Goal: Task Accomplishment & Management: Manage account settings

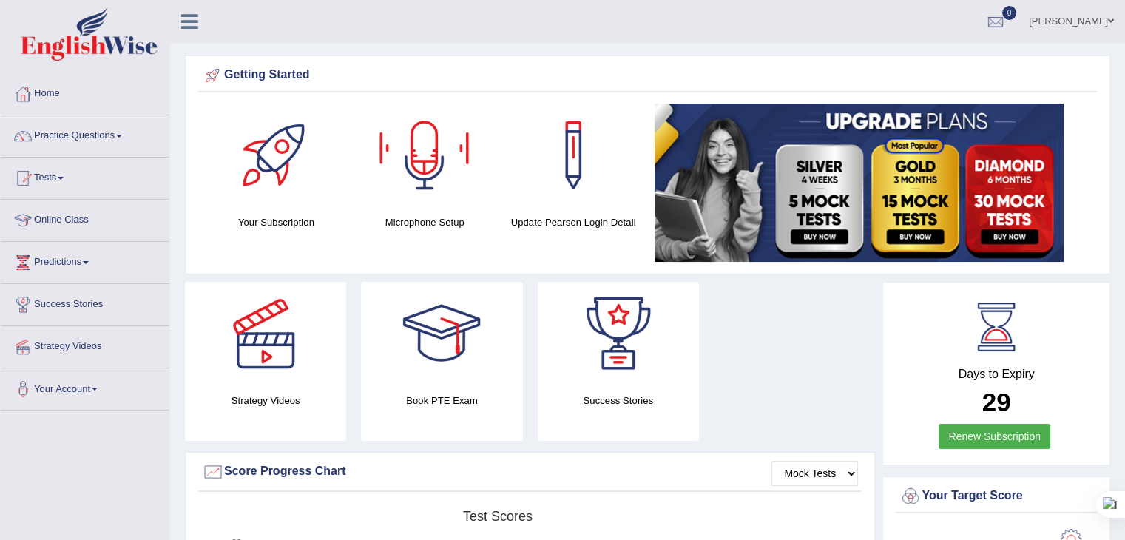
click at [419, 166] on div at bounding box center [425, 156] width 104 height 104
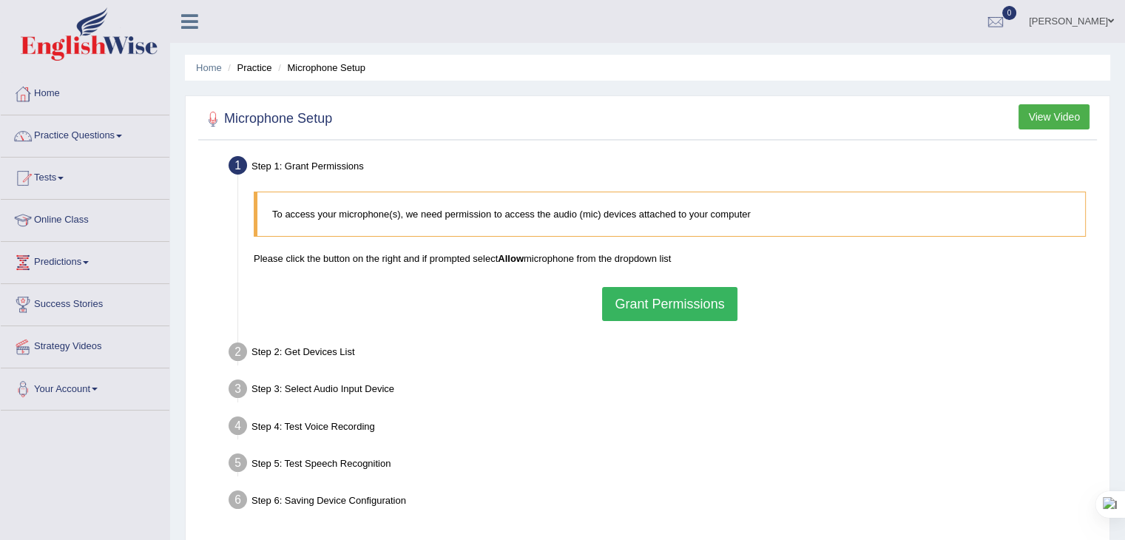
click at [41, 96] on link "Home" at bounding box center [85, 91] width 169 height 37
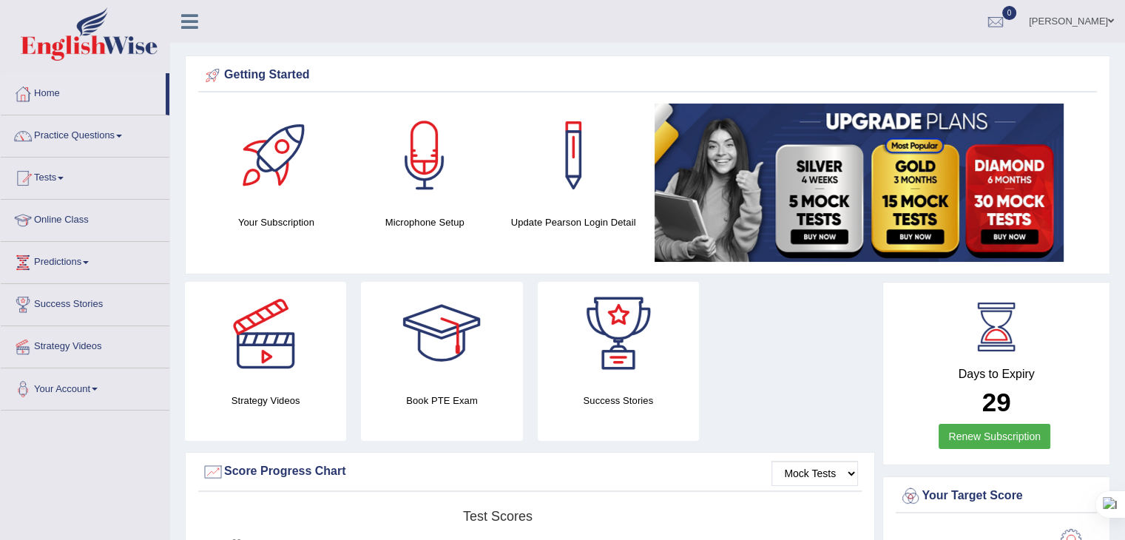
click at [1050, 16] on link "Simranjit Kaur" at bounding box center [1071, 19] width 107 height 38
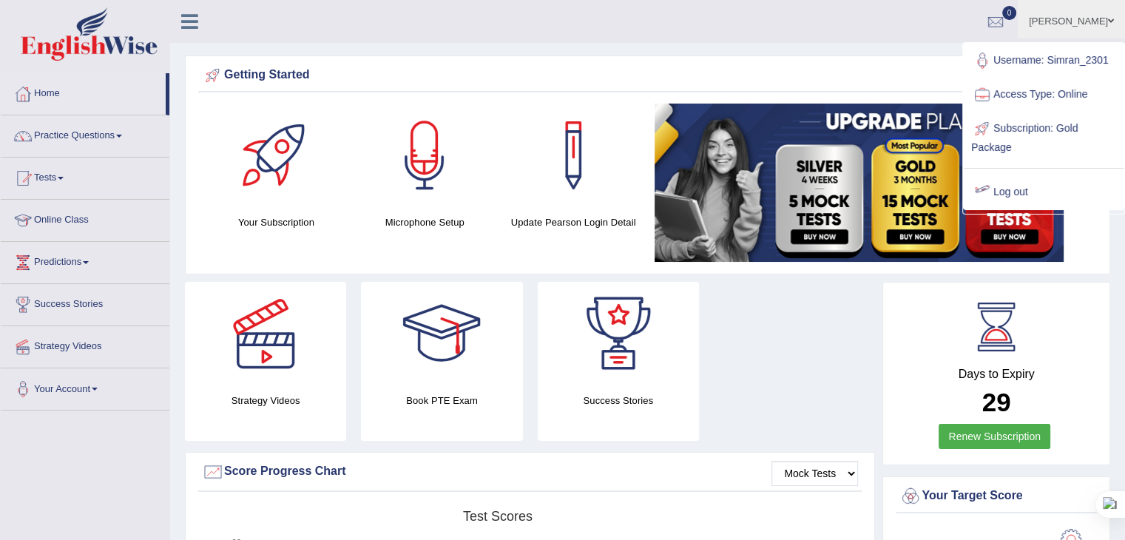
click at [1004, 196] on link "Log out" at bounding box center [1044, 192] width 160 height 34
